Goal: Task Accomplishment & Management: Manage account settings

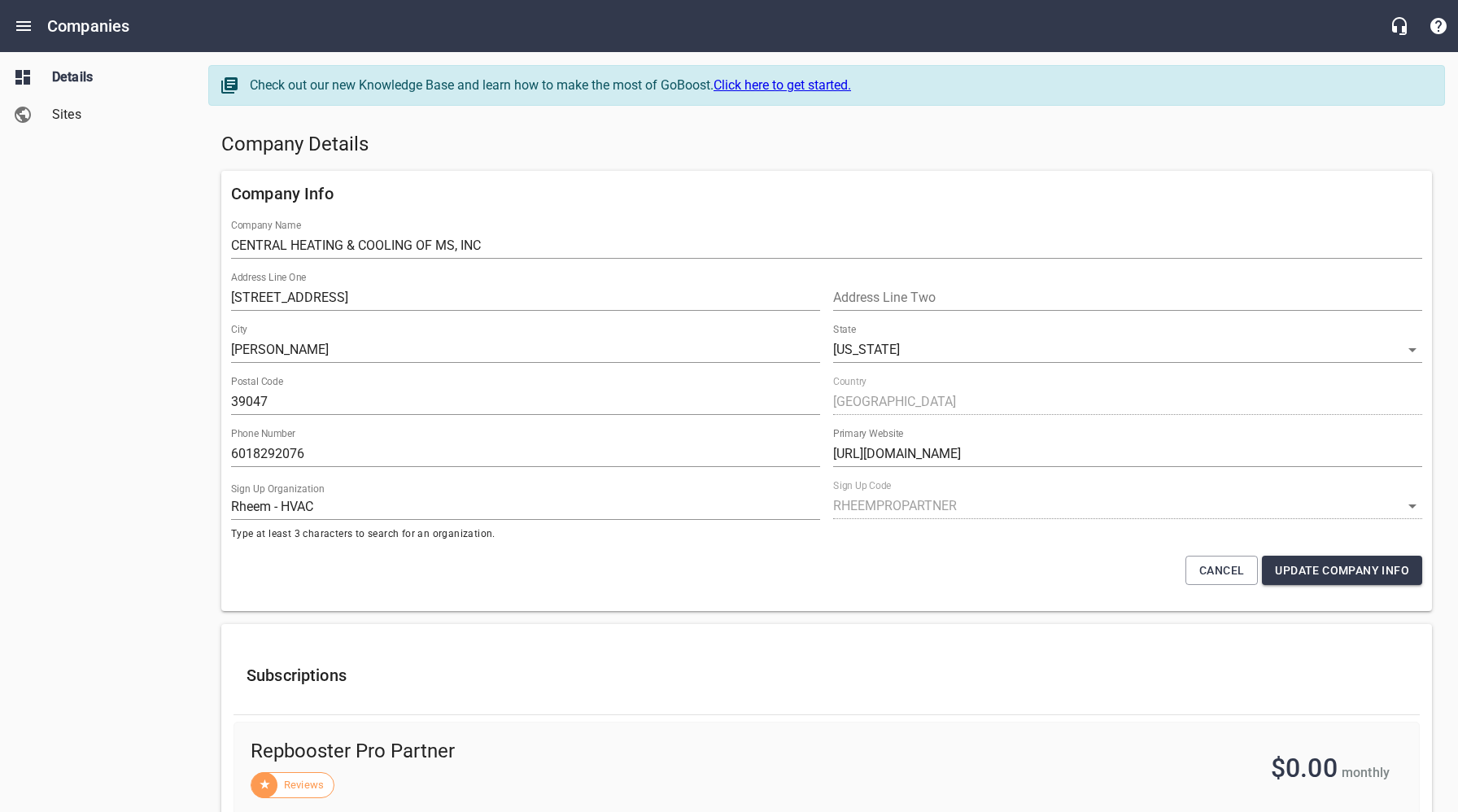
select select "[US_STATE]"
select select "62"
click at [16, 26] on icon "Open drawer" at bounding box center [23, 26] width 14 height 9
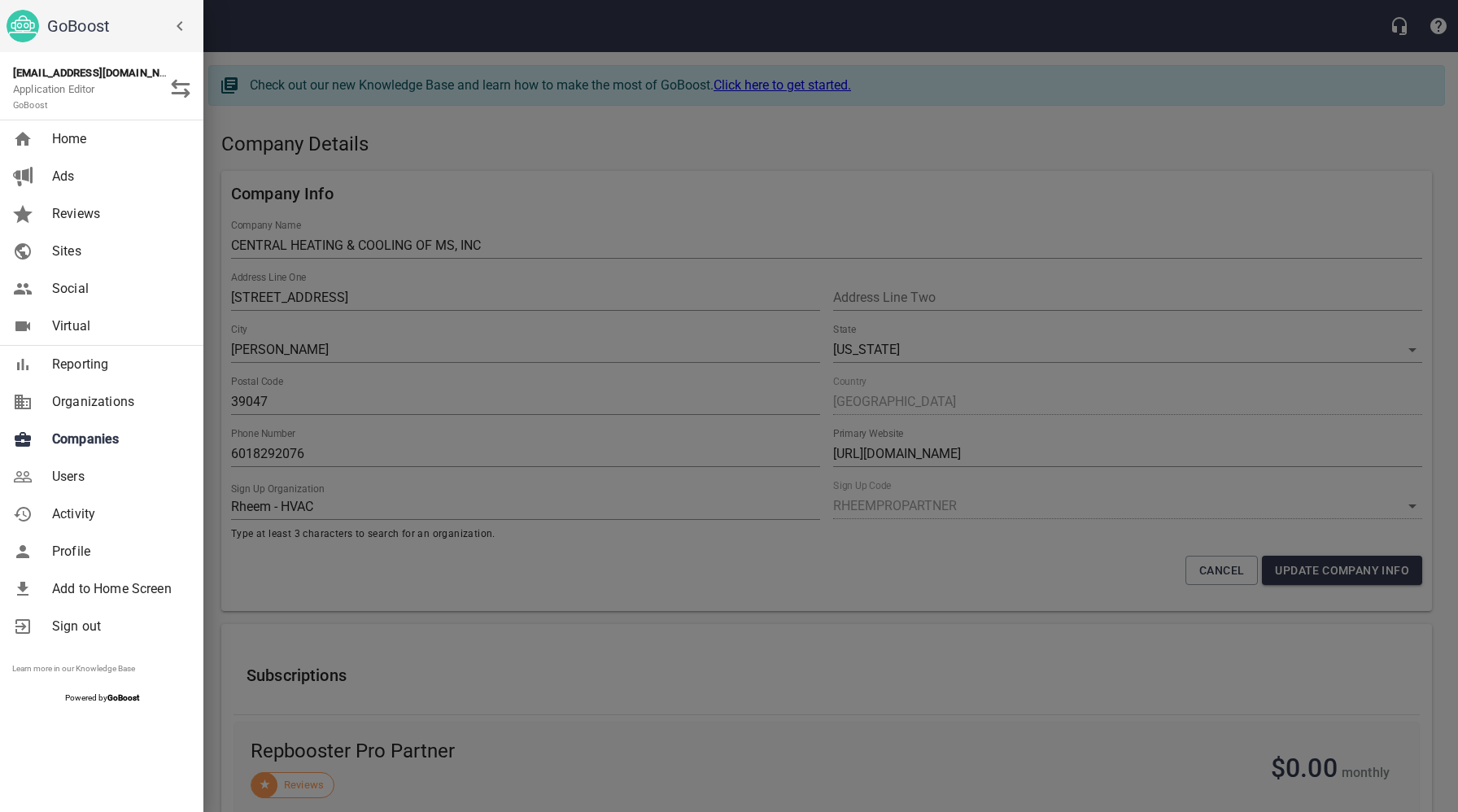
click at [101, 434] on span "Companies" at bounding box center [117, 439] width 131 height 20
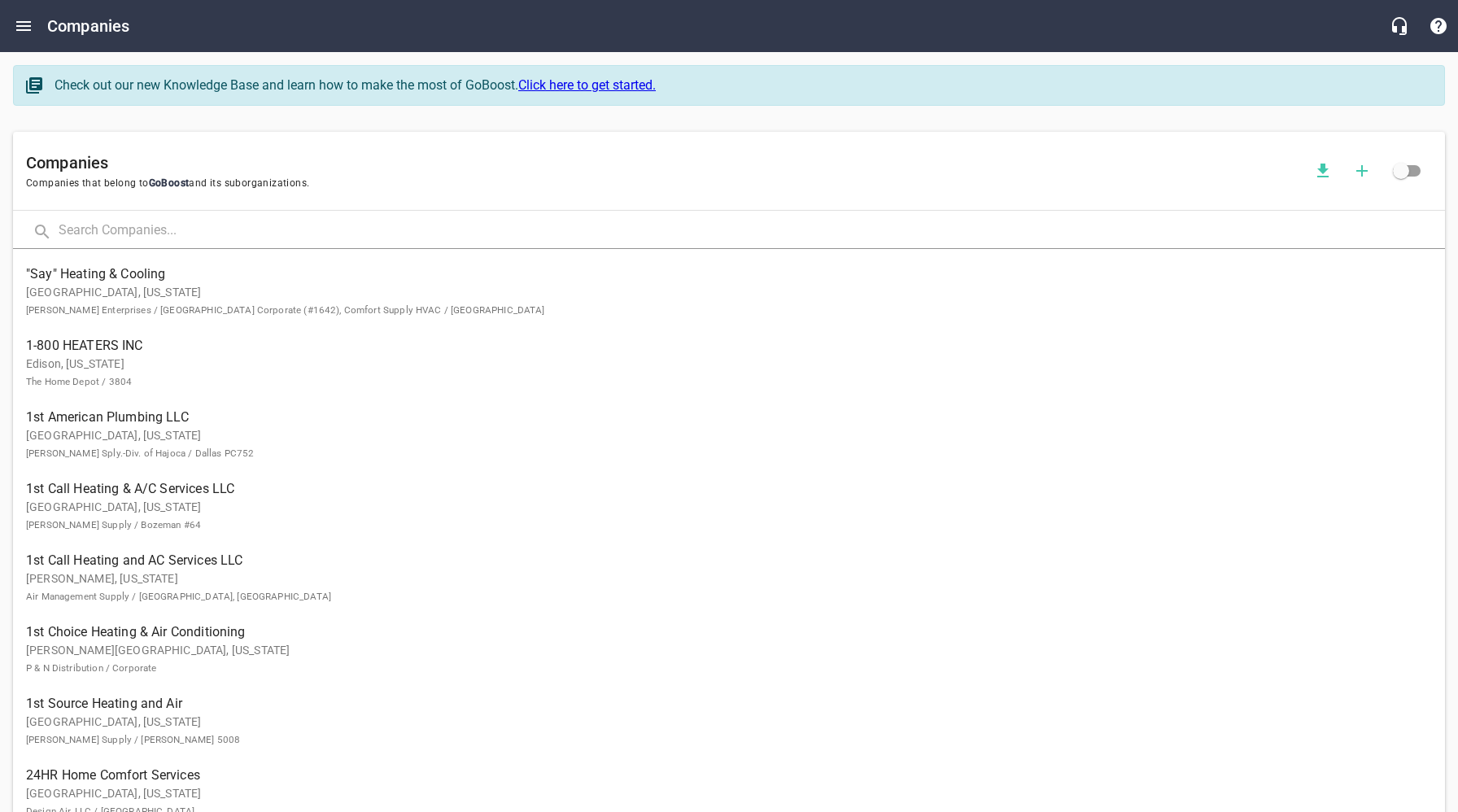
click at [256, 230] on input "text" at bounding box center [752, 231] width 1386 height 35
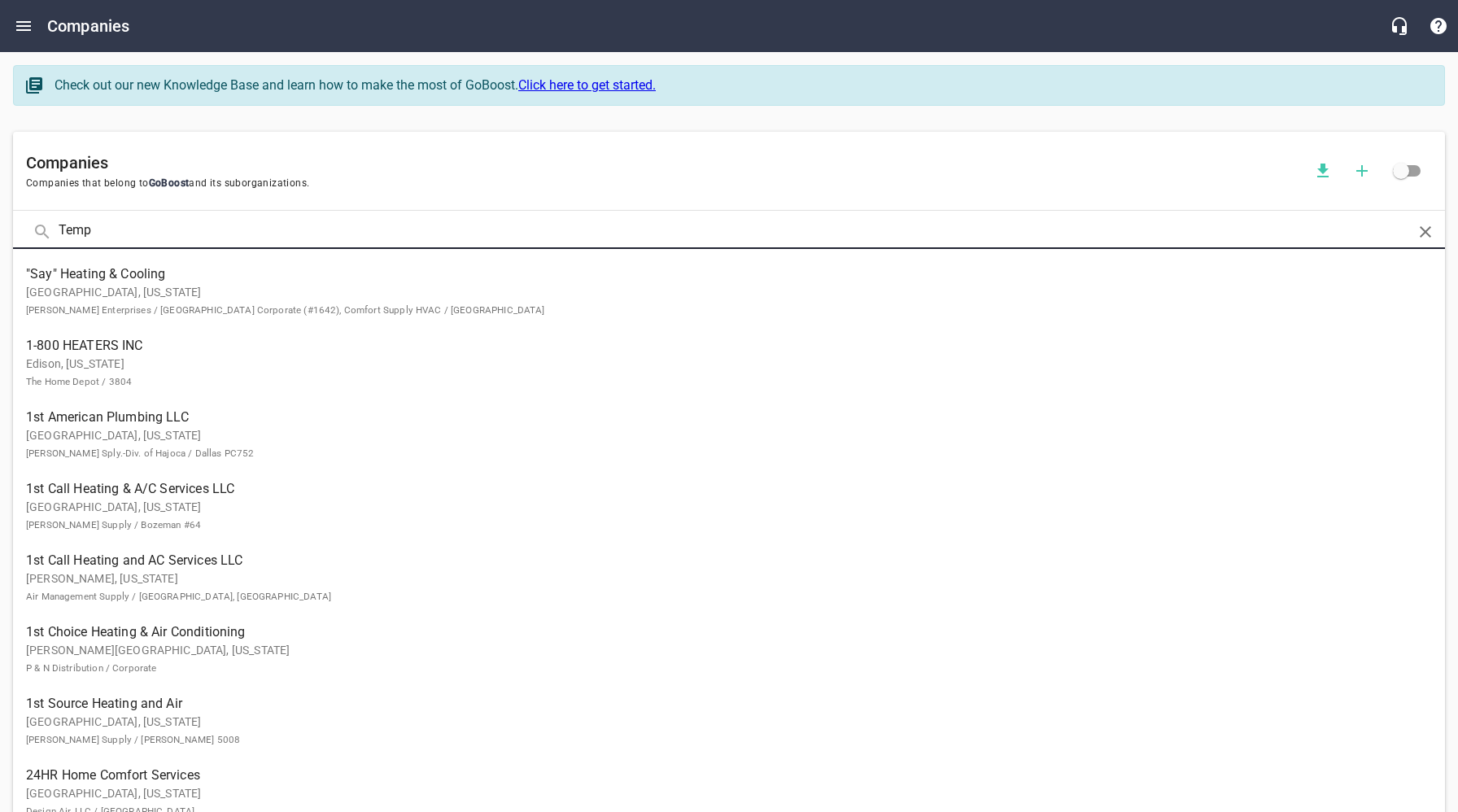
click button at bounding box center [0, 0] width 0 height 0
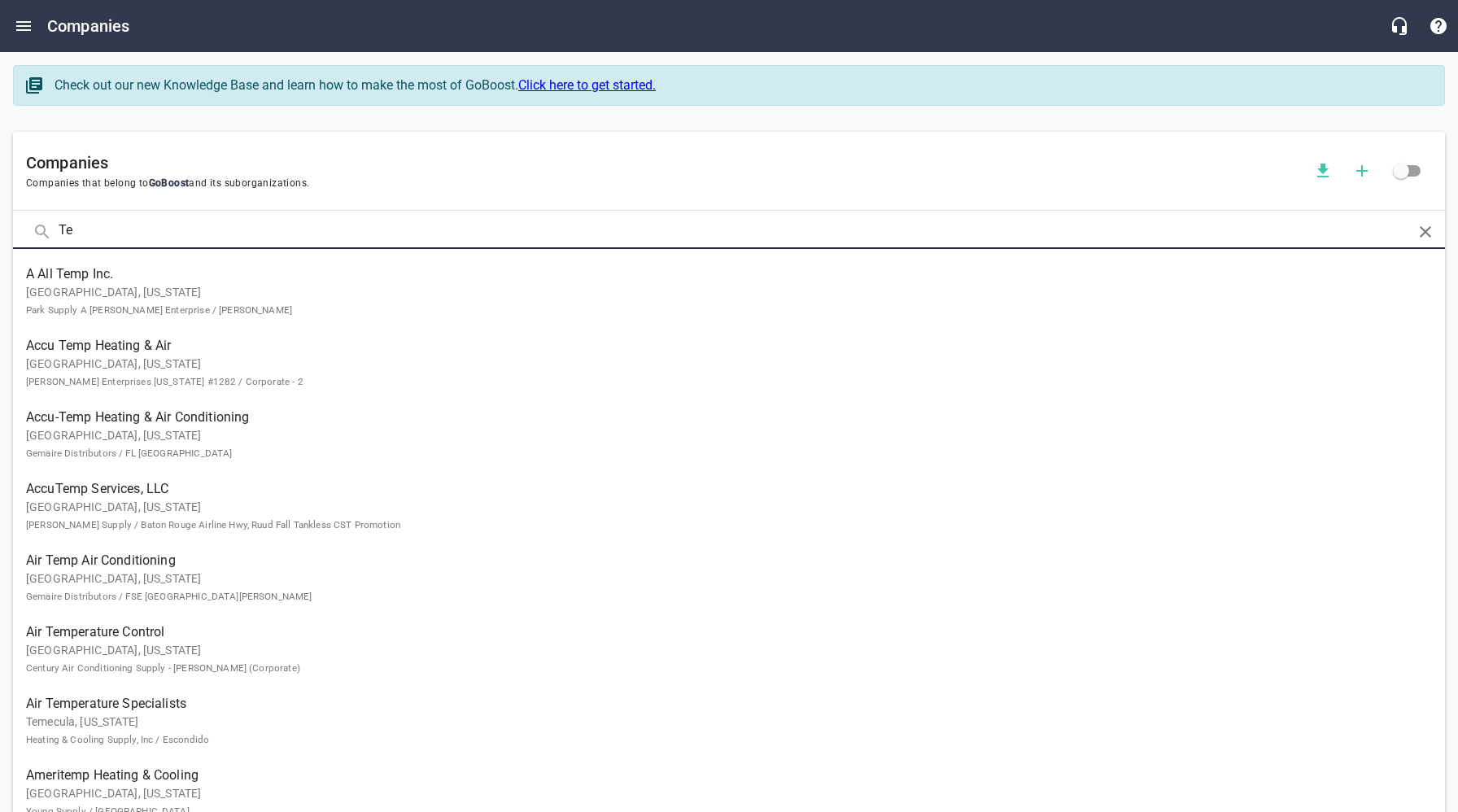
type input "T"
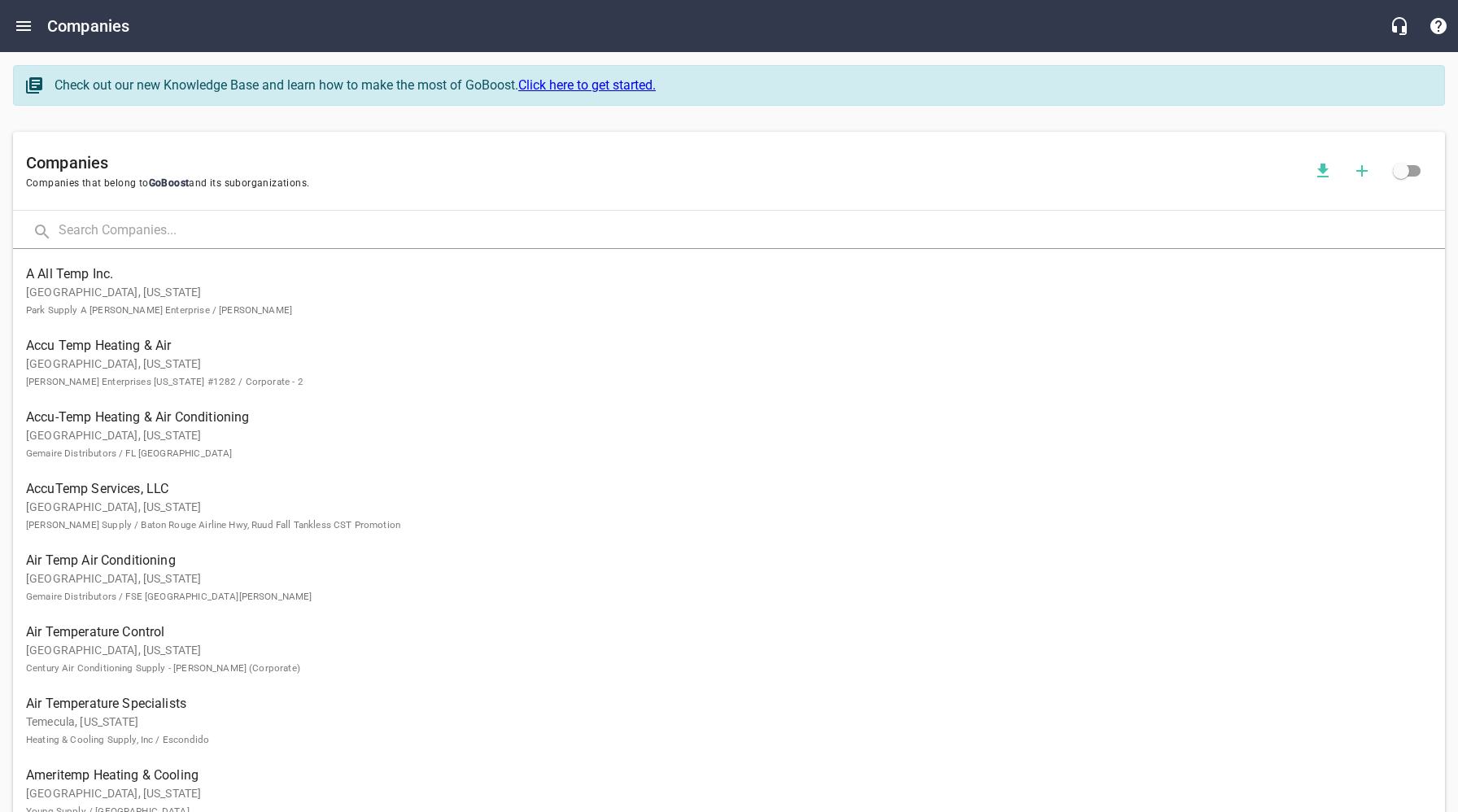
click at [200, 235] on input "text" at bounding box center [752, 231] width 1386 height 35
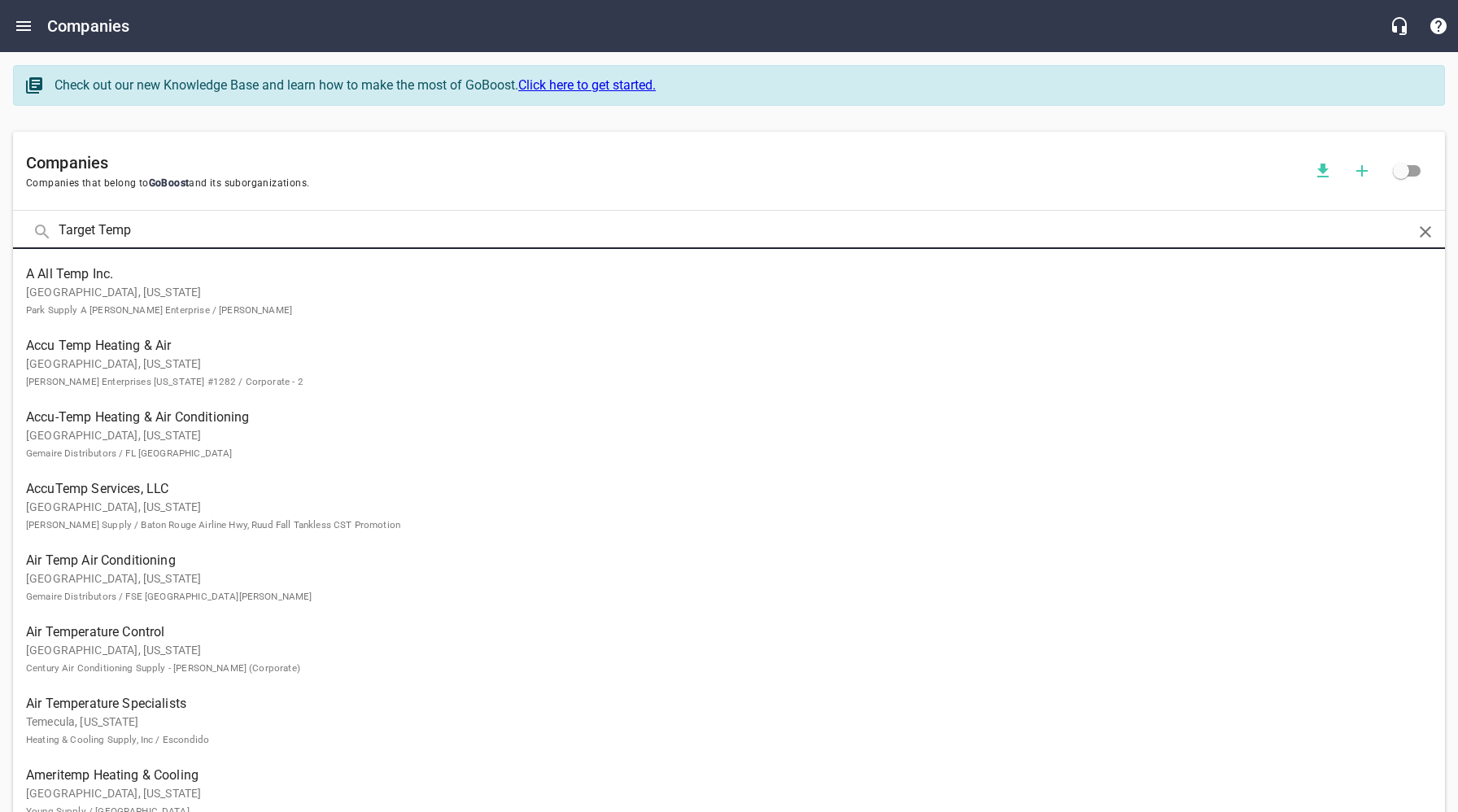
type input "Target Temp"
click button at bounding box center [0, 0] width 0 height 0
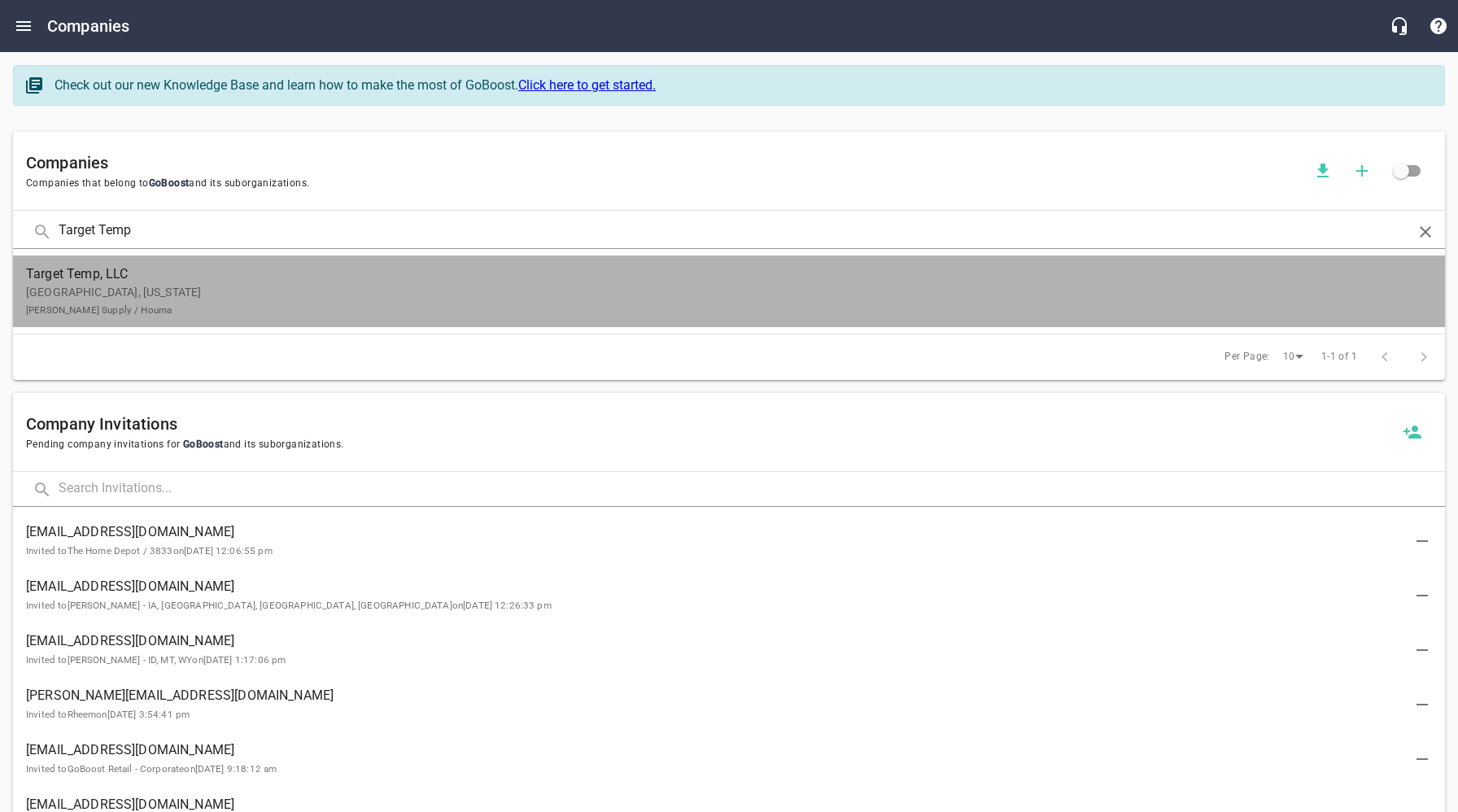
click at [182, 297] on p "[GEOGRAPHIC_DATA], [US_STATE] [PERSON_NAME] Supply / [GEOGRAPHIC_DATA]" at bounding box center [716, 301] width 1380 height 34
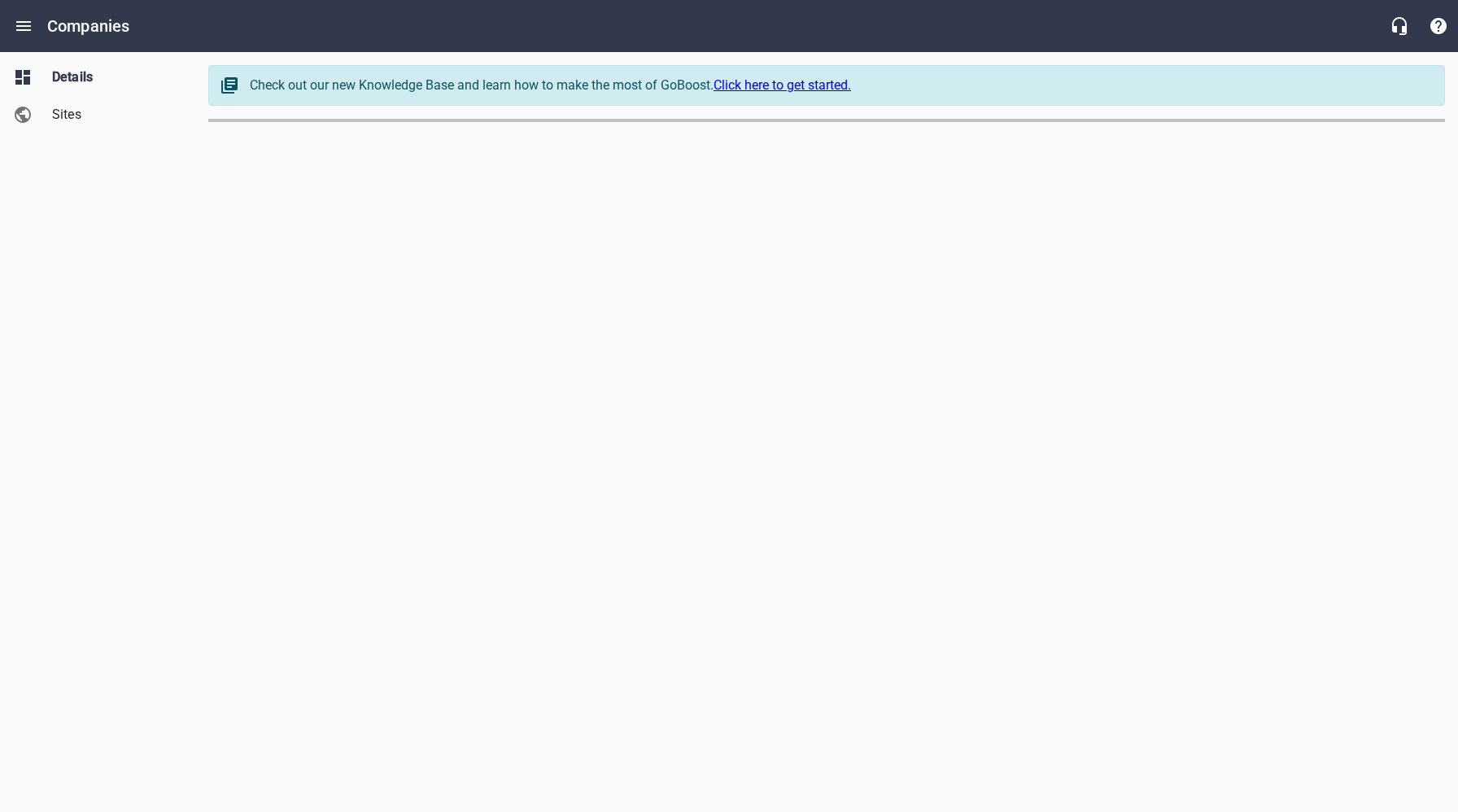
select select "[US_STATE]"
select select "63"
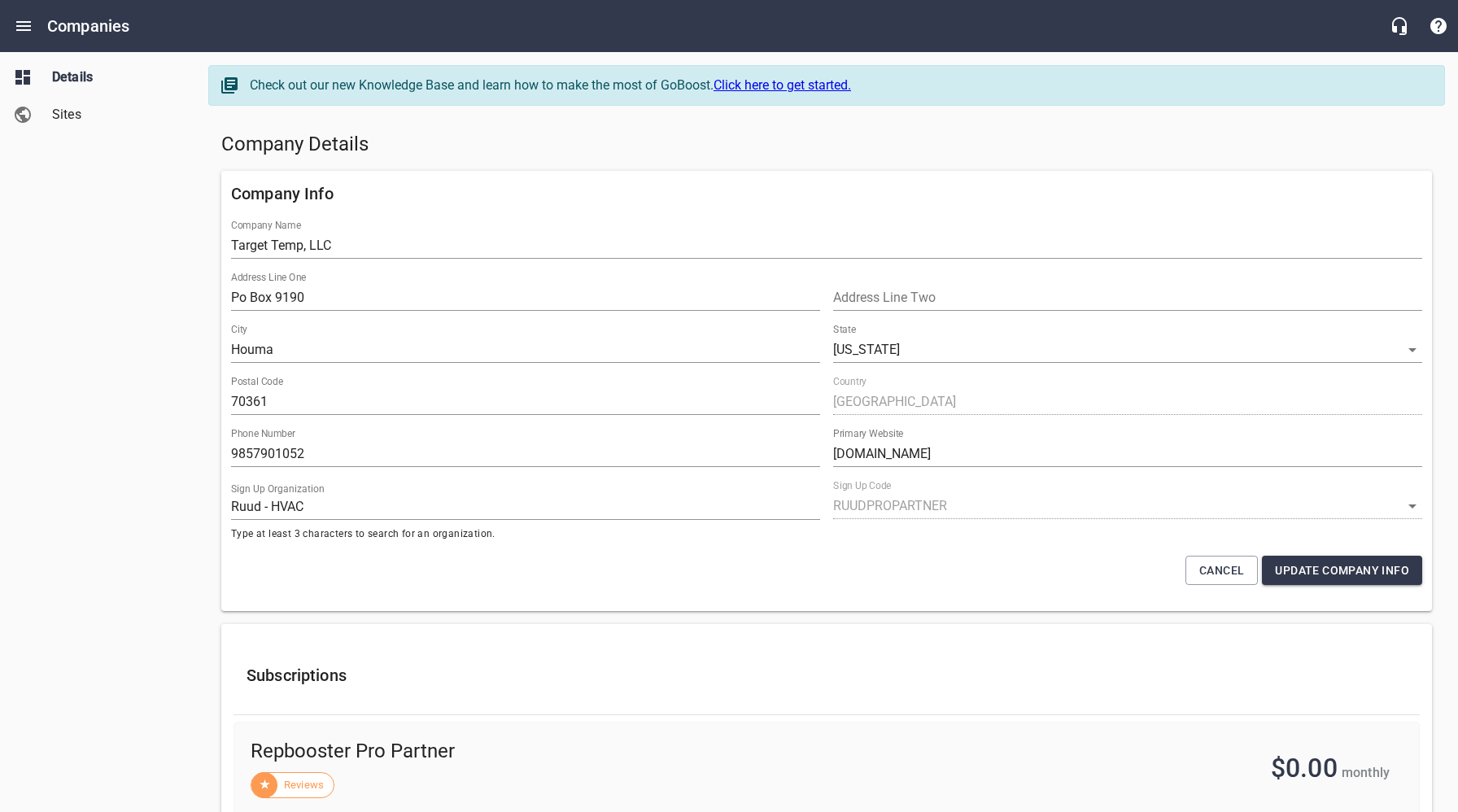
click at [78, 114] on span "Sites" at bounding box center [113, 114] width 124 height 20
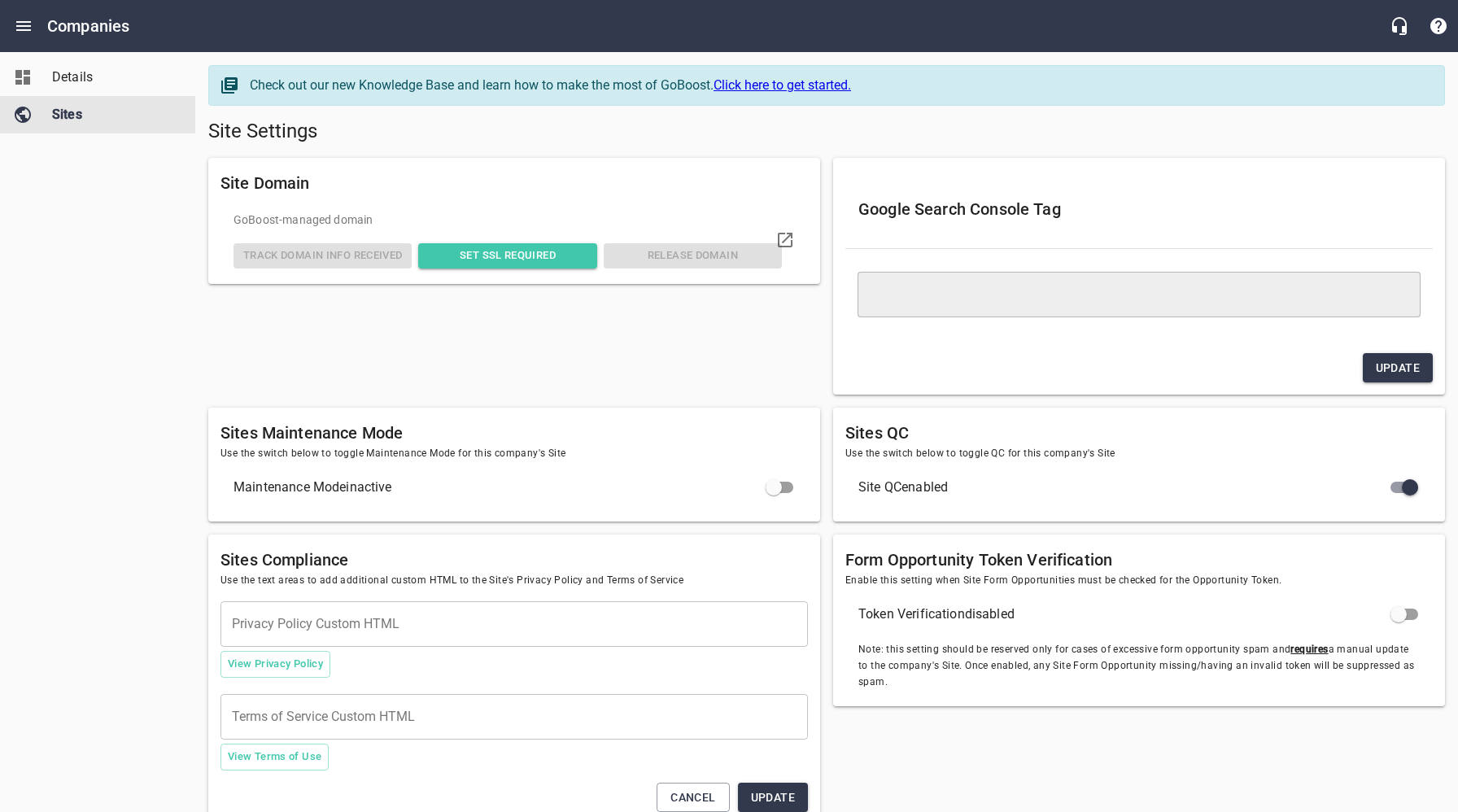
type textarea "<meta name="google-site-verification" content="jVxzibXWjSBrrcsq2-qfmLHJcpAiBtvv…"
type textarea "<h2>Text Message Opt-In:</h2> <p>By submitting this form and signing up for tex…"
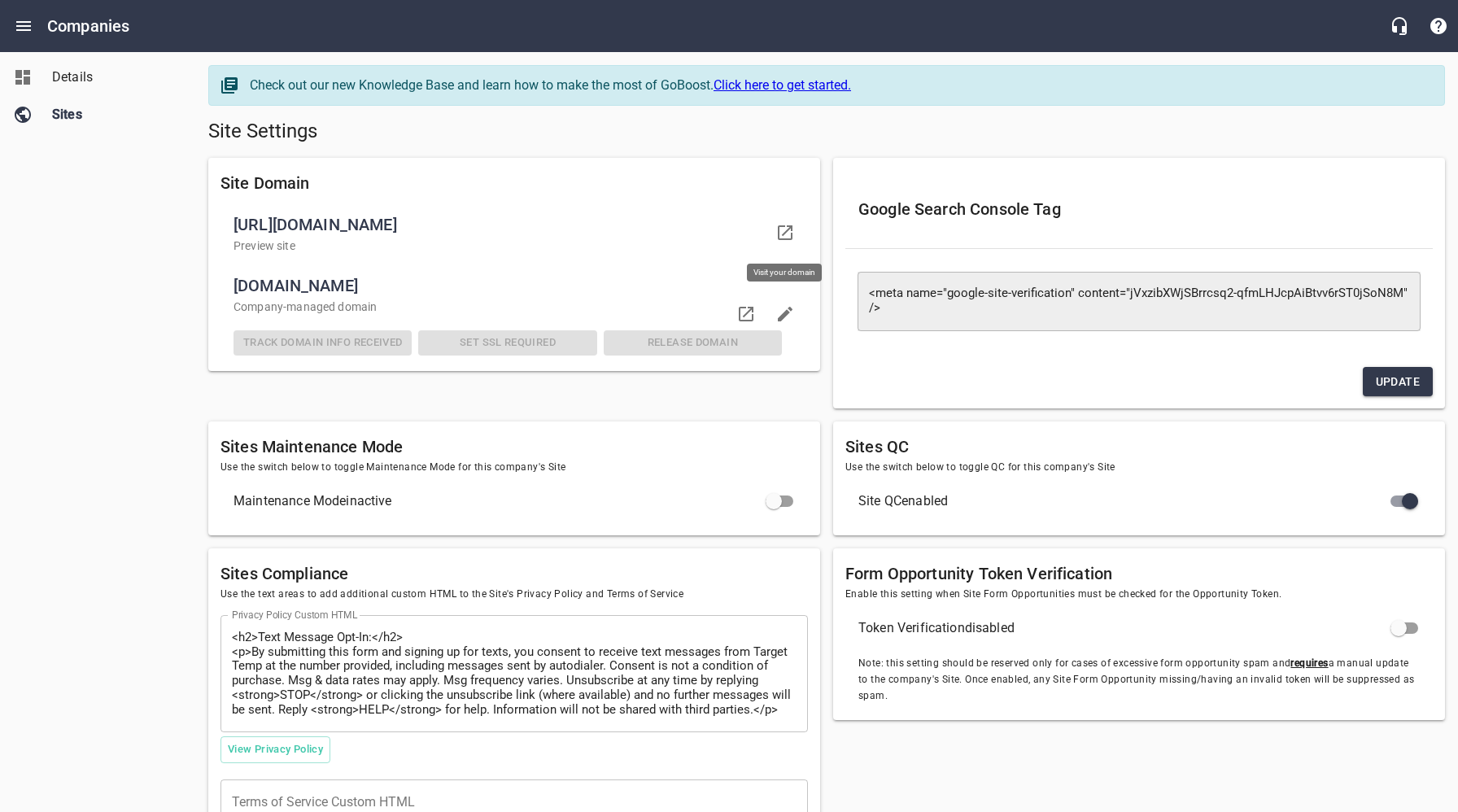
click at [784, 230] on icon at bounding box center [785, 233] width 20 height 20
click at [83, 76] on span "Details" at bounding box center [113, 77] width 124 height 20
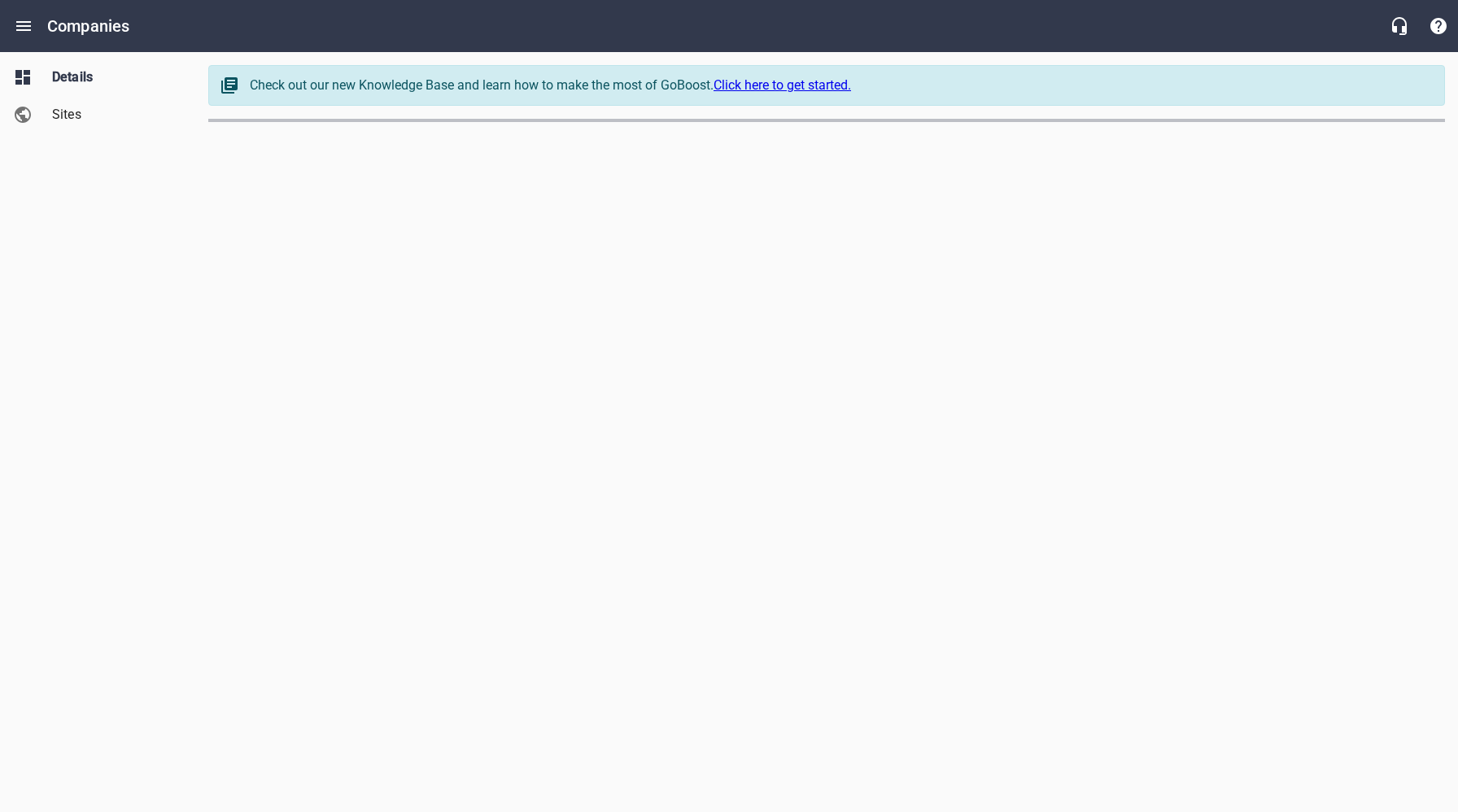
select select "[US_STATE]"
select select "63"
